Goal: Information Seeking & Learning: Learn about a topic

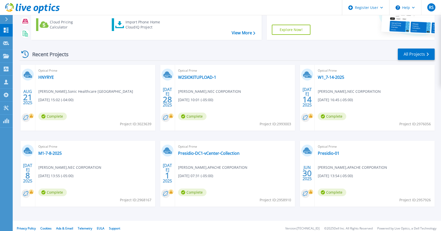
scroll to position [72, 0]
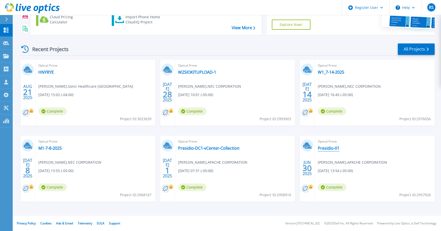
click at [332, 148] on link "Presidio-01" at bounding box center [329, 148] width 22 height 5
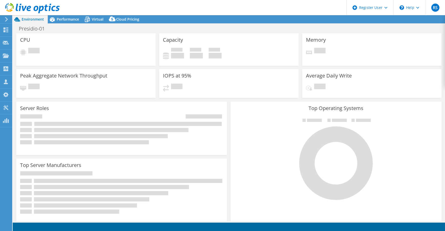
select select "USD"
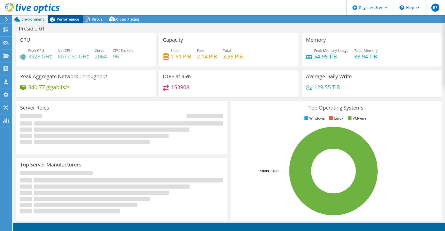
click at [67, 18] on span "Performance" at bounding box center [68, 19] width 22 height 5
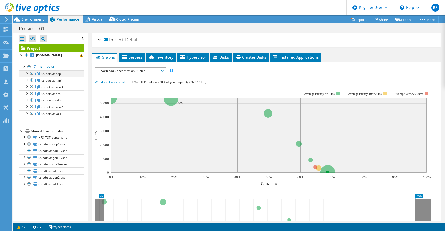
click at [27, 73] on div at bounding box center [26, 72] width 5 height 5
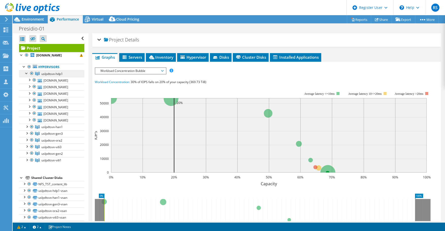
click at [57, 74] on span "uslpdtsvx-hdp1" at bounding box center [51, 74] width 21 height 4
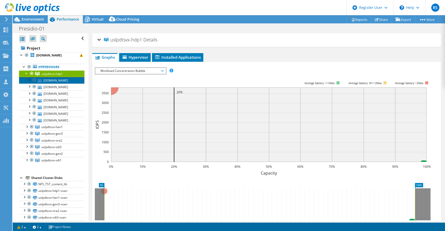
click at [50, 81] on link "[DOMAIN_NAME]" at bounding box center [51, 80] width 65 height 7
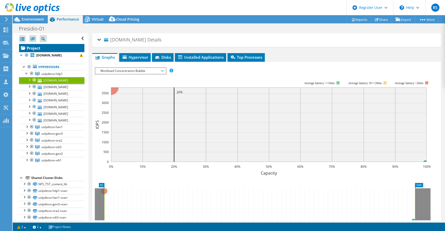
click at [33, 48] on link "Project" at bounding box center [51, 48] width 65 height 8
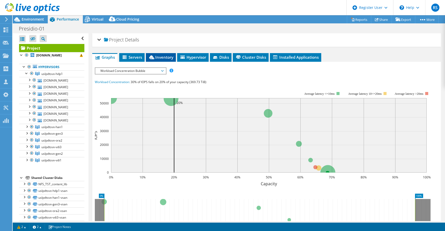
click at [161, 58] on span "Inventory" at bounding box center [160, 57] width 25 height 5
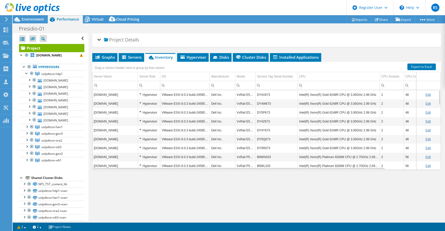
click at [324, 95] on td "Intel(R) Xeon(R) Gold 6248R CPU @ 3.00GHz 2.99 GHz" at bounding box center [339, 94] width 82 height 9
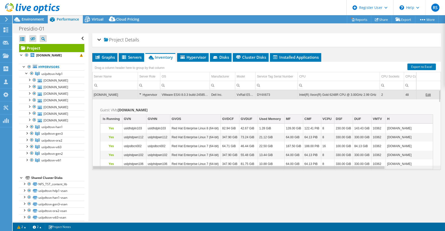
click at [354, 168] on div "Data grid" at bounding box center [238, 168] width 292 height 4
drag, startPoint x: 357, startPoint y: 168, endPoint x: 364, endPoint y: 167, distance: 7.2
click at [361, 168] on body "RS Dell User [PERSON_NAME] [PERSON_NAME][EMAIL_ADDRESS][DOMAIN_NAME] Dell My Pr…" at bounding box center [222, 115] width 445 height 231
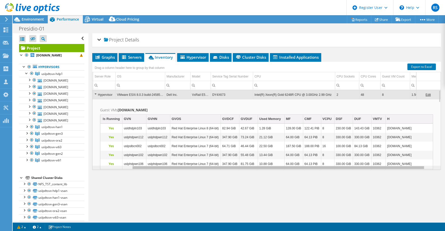
scroll to position [0, 61]
drag, startPoint x: 364, startPoint y: 167, endPoint x: 426, endPoint y: 169, distance: 61.8
click at [426, 169] on body "RS Dell User [PERSON_NAME] [PERSON_NAME][EMAIL_ADDRESS][DOMAIN_NAME] Dell My Pr…" at bounding box center [222, 115] width 445 height 231
